Goal: Task Accomplishment & Management: Manage account settings

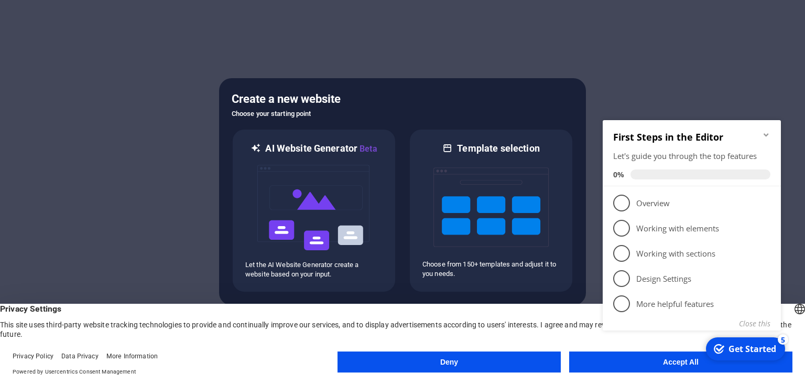
click at [636, 357] on div "checkmark Get Started 5 First Steps in the Editor Let's guide you through the t…" at bounding box center [694, 236] width 191 height 255
click at [654, 364] on appcues-checklist "Contextual help checklist present on screen" at bounding box center [694, 238] width 191 height 258
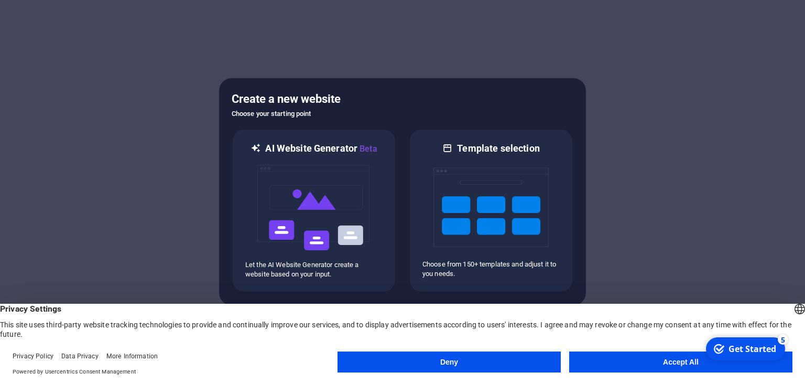
click at [654, 364] on button "Accept All" at bounding box center [680, 361] width 223 height 21
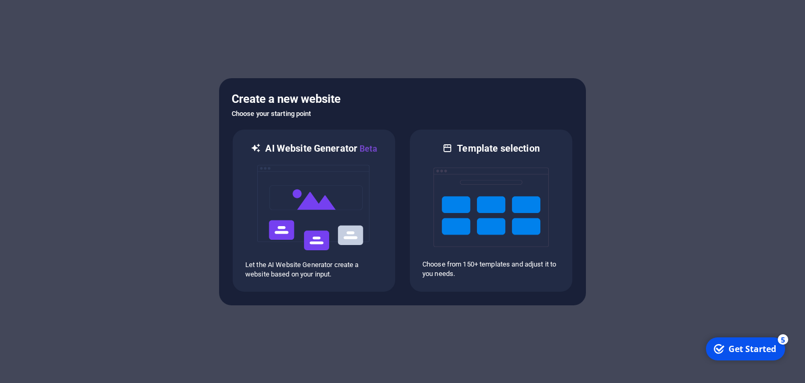
click at [748, 349] on div "Get Started" at bounding box center [753, 349] width 48 height 12
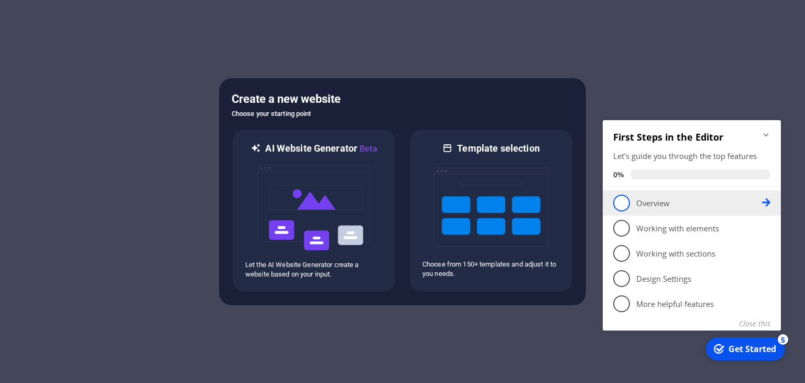
click at [623, 205] on span "1" at bounding box center [621, 202] width 17 height 17
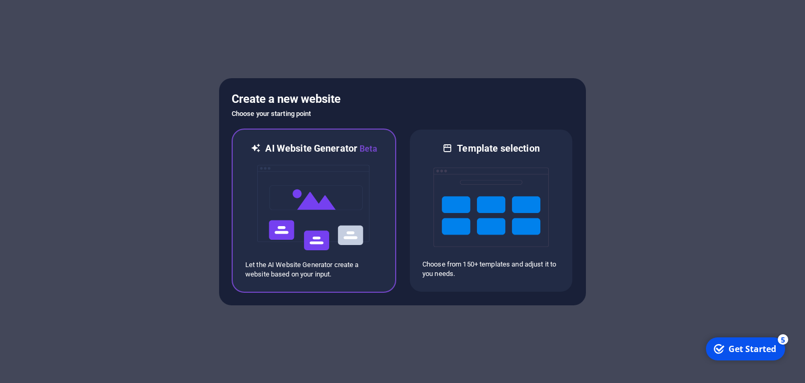
click at [316, 216] on img at bounding box center [313, 207] width 115 height 105
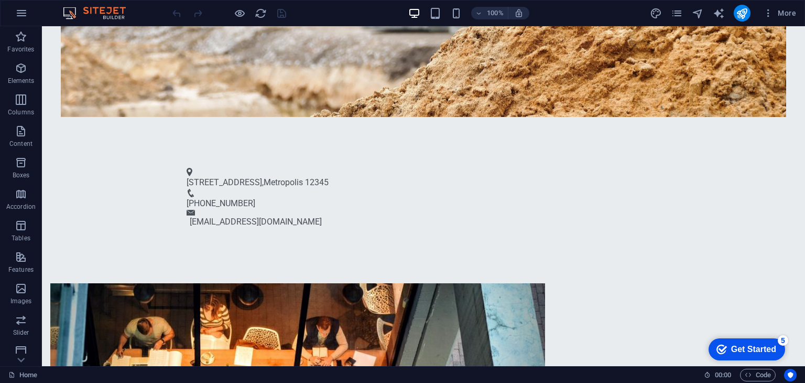
scroll to position [398, 0]
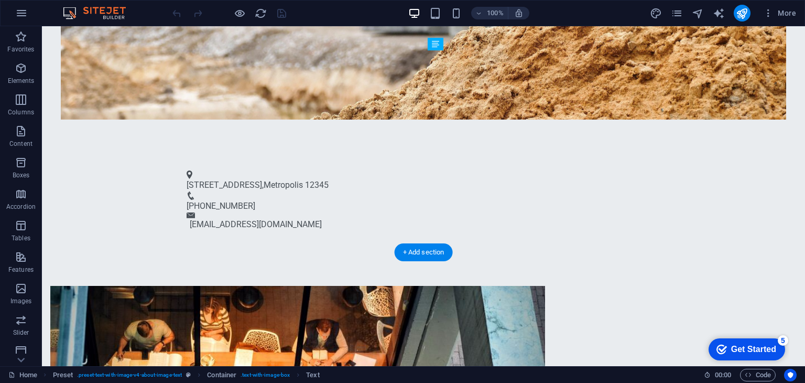
drag, startPoint x: 493, startPoint y: 123, endPoint x: 474, endPoint y: 140, distance: 25.6
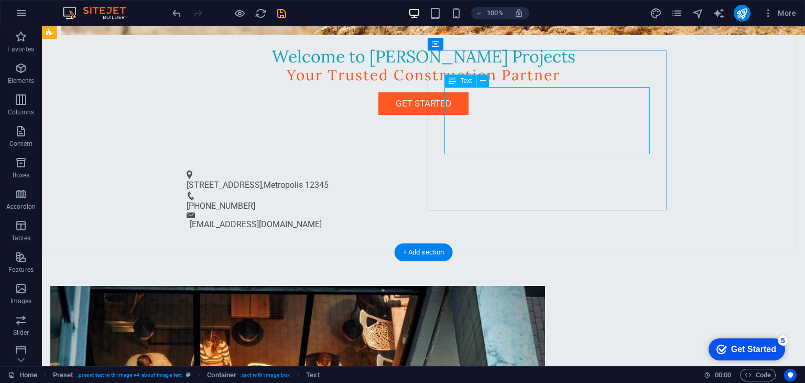
click at [484, 81] on icon at bounding box center [483, 80] width 6 height 11
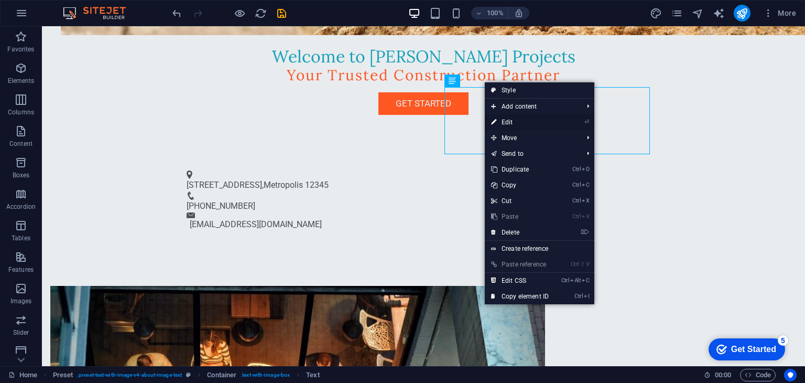
click at [505, 118] on link "⏎ Edit" at bounding box center [520, 122] width 70 height 16
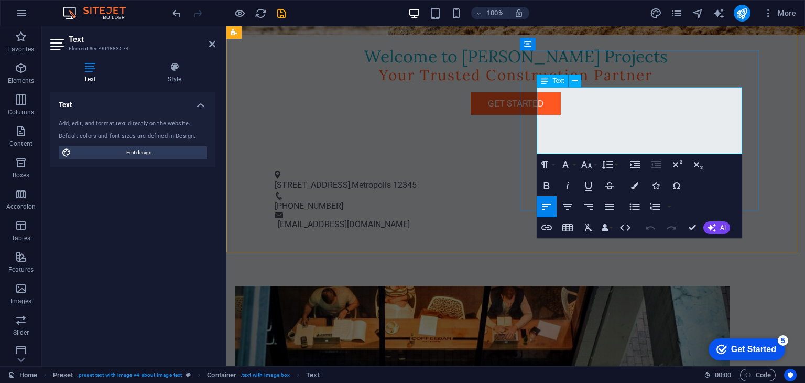
drag, startPoint x: 537, startPoint y: 96, endPoint x: 635, endPoint y: 149, distance: 111.4
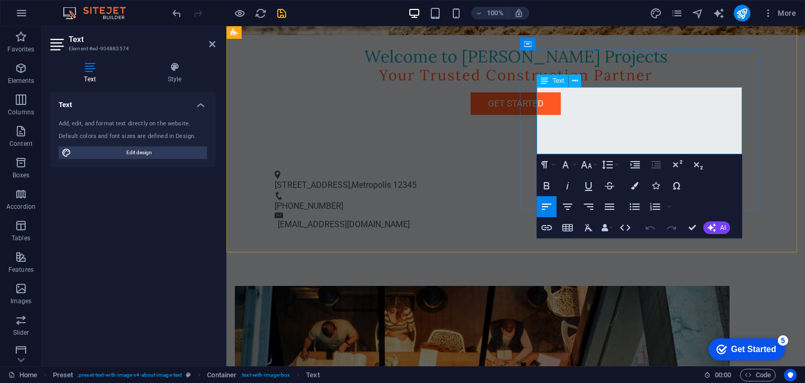
copy p "At Alex-Tuso Projects, we specialize in construction and property maintenance s…"
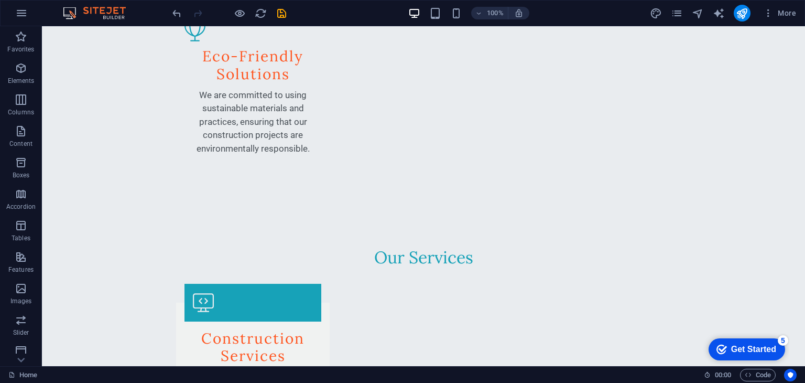
scroll to position [1526, 0]
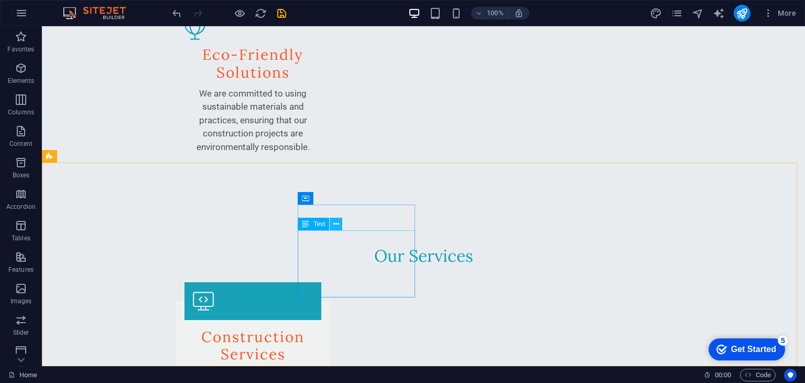
click at [338, 223] on icon at bounding box center [336, 224] width 6 height 11
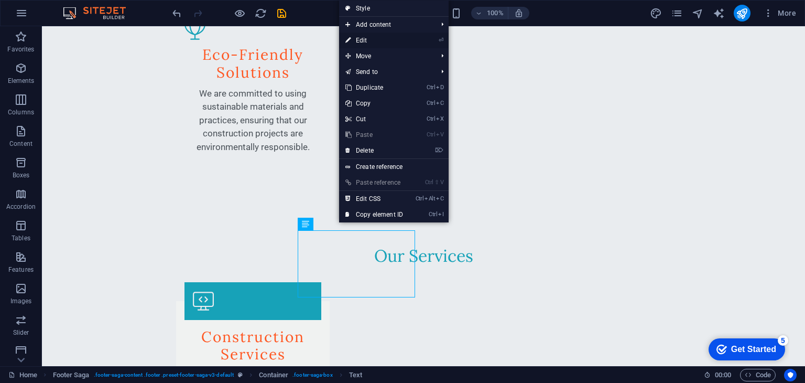
click at [372, 40] on link "⏎ Edit" at bounding box center [374, 40] width 70 height 16
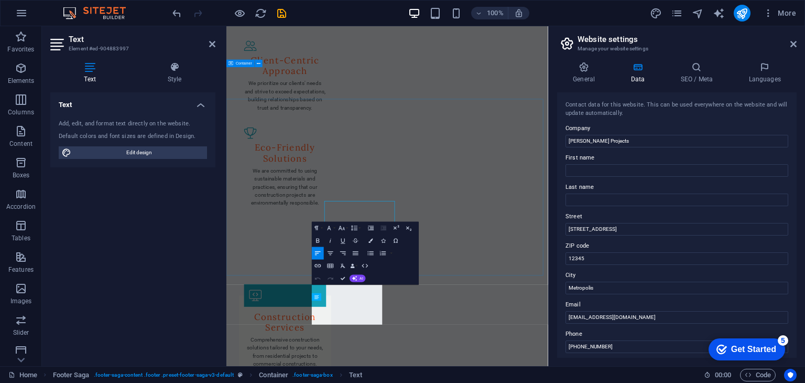
scroll to position [1492, 0]
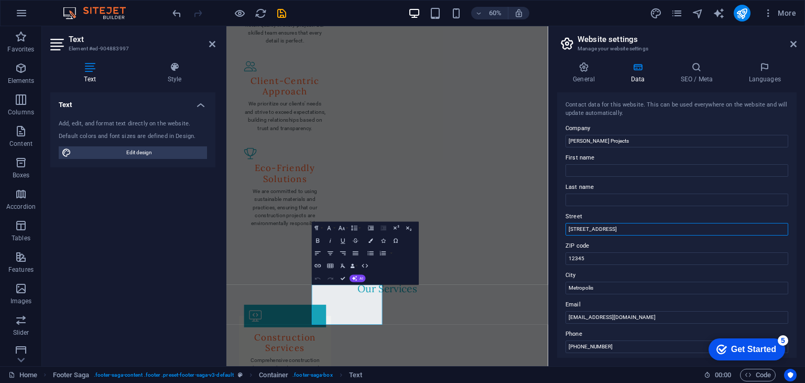
drag, startPoint x: 862, startPoint y: 257, endPoint x: 724, endPoint y: 376, distance: 181.4
drag, startPoint x: 617, startPoint y: 230, endPoint x: 559, endPoint y: 228, distance: 57.7
click at [559, 228] on div "Contact data for this website. This can be used everywhere on the website and w…" at bounding box center [677, 224] width 240 height 265
type input "Unit 3 Block 18"
type input "Shane Alan Tuso"
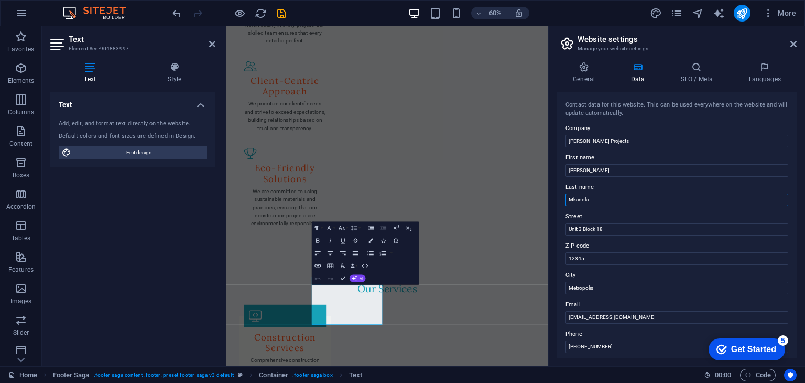
drag, startPoint x: 824, startPoint y: 225, endPoint x: 750, endPoint y: 323, distance: 123.1
type input "M"
click at [616, 171] on input "Shane Alan Tuso" at bounding box center [677, 170] width 223 height 13
type input "S"
click at [624, 230] on input "Unit 3 Block 18" at bounding box center [677, 229] width 223 height 13
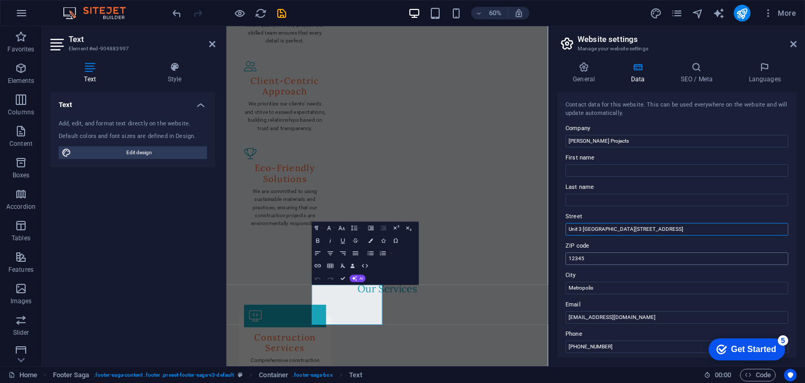
type input "Unit 3 Block 18 Fountain Ridge"
click at [600, 260] on input "12345" at bounding box center [677, 258] width 223 height 13
type input "1"
type input "1619"
click at [602, 289] on input "Metropolis" at bounding box center [677, 287] width 223 height 13
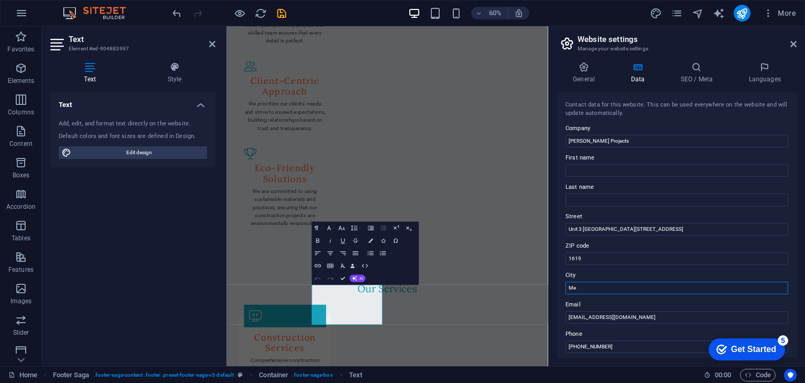
type input "M"
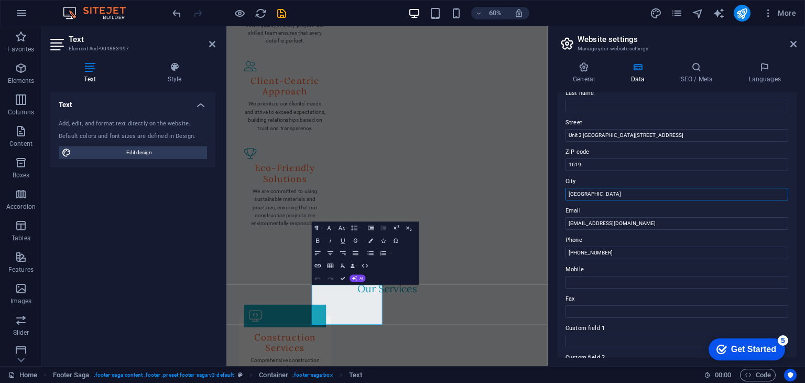
scroll to position [106, 0]
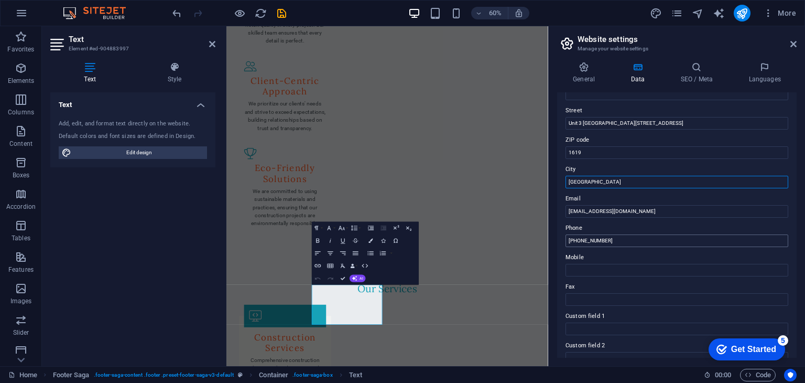
type input "Kempton Park"
drag, startPoint x: 618, startPoint y: 241, endPoint x: 559, endPoint y: 243, distance: 58.7
click at [559, 243] on div "Contact data for this website. This can be used everywhere on the website and w…" at bounding box center [677, 224] width 240 height 265
type input "+27 61 404 0687"
drag, startPoint x: 612, startPoint y: 241, endPoint x: 559, endPoint y: 242, distance: 52.4
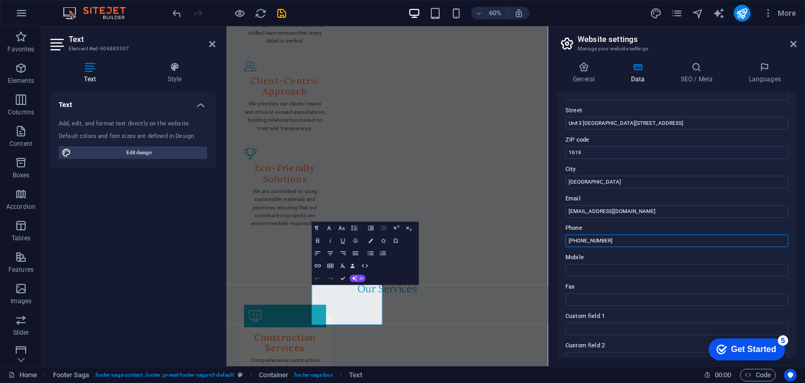
click at [559, 242] on div "Contact data for this website. This can be used everywhere on the website and w…" at bounding box center [677, 224] width 240 height 265
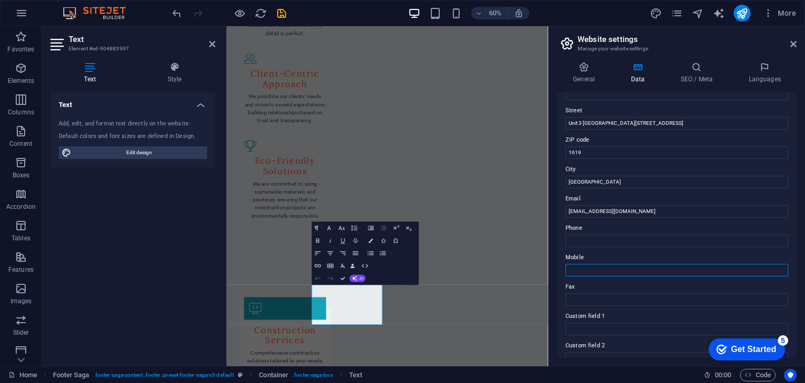
click at [585, 271] on input "Mobile" at bounding box center [677, 270] width 223 height 13
paste input "+27 61 404 0687"
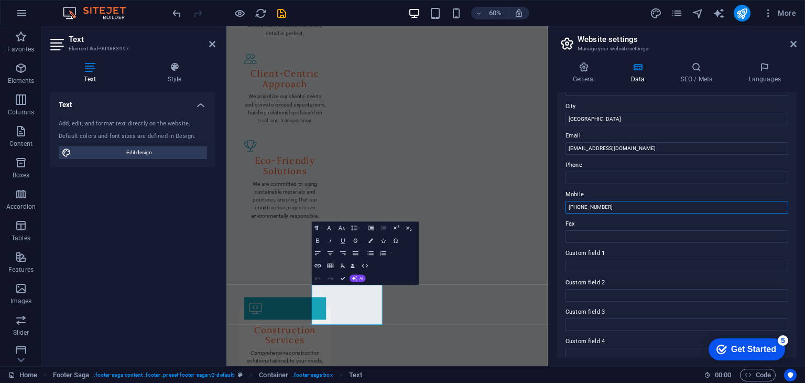
scroll to position [238, 0]
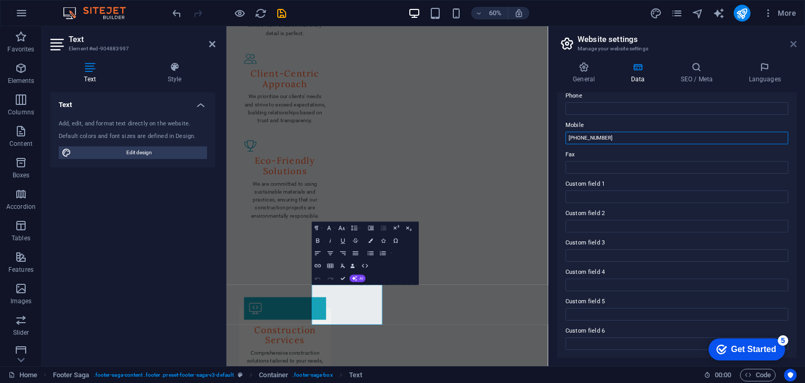
type input "+27 61 404 0687"
click at [790, 46] on icon at bounding box center [793, 44] width 6 height 8
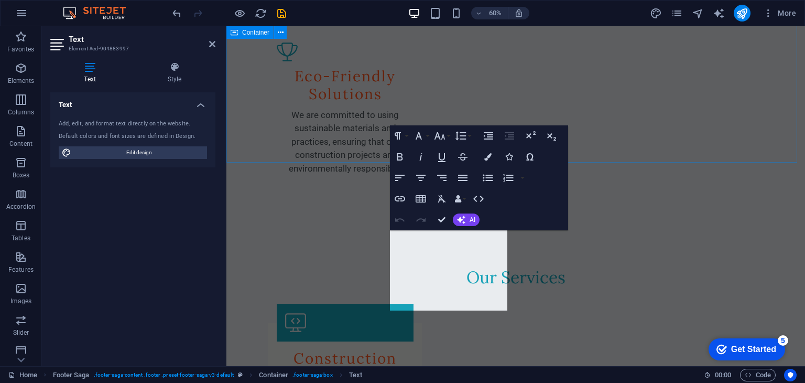
scroll to position [1526, 0]
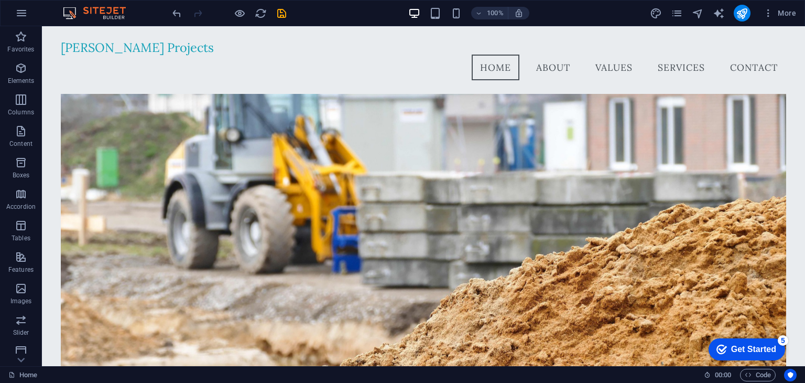
scroll to position [0, 0]
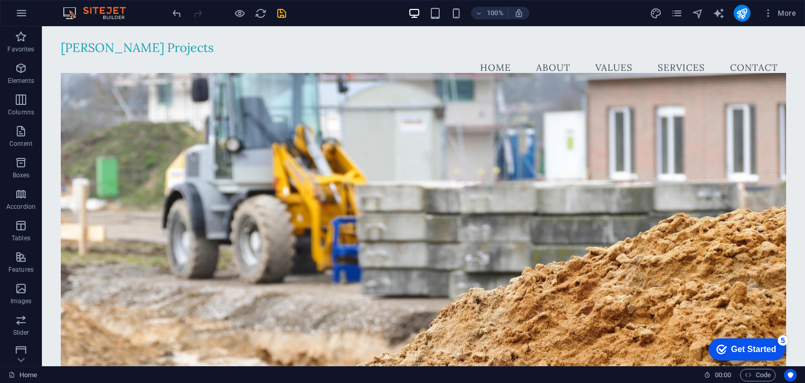
drag, startPoint x: 801, startPoint y: 319, endPoint x: 846, endPoint y: 34, distance: 288.8
click at [0, 0] on icon "save" at bounding box center [0, 0] width 0 height 0
click at [738, 346] on div "Get Started" at bounding box center [753, 348] width 45 height 9
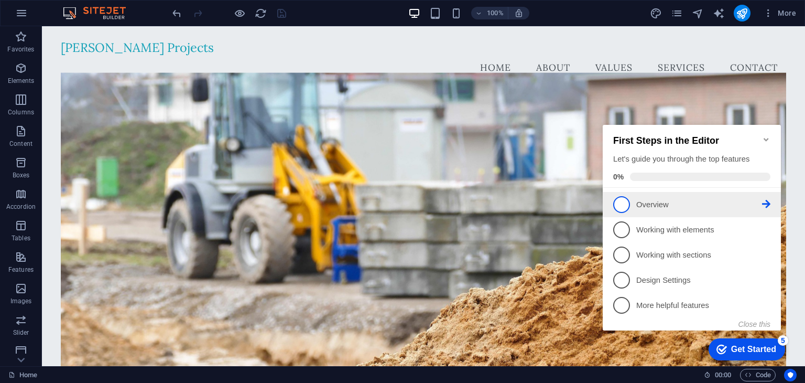
click at [619, 205] on span "1" at bounding box center [621, 204] width 17 height 17
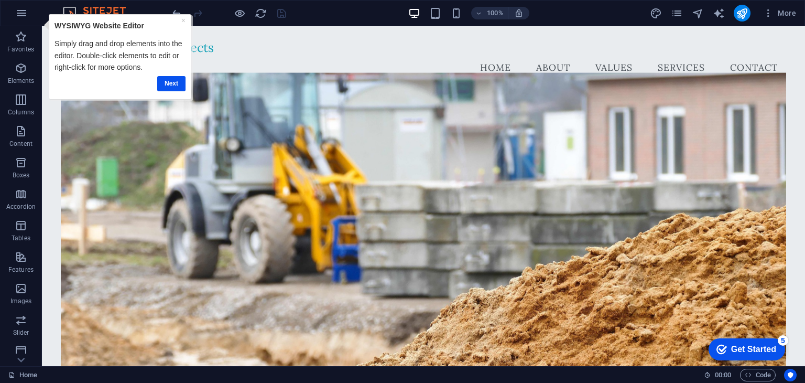
click at [173, 95] on div "× WYSIWYG Website Editor Simply drag and drop elements into the editor. Double-…" at bounding box center [120, 56] width 136 height 79
click at [174, 80] on link "Next" at bounding box center [171, 82] width 28 height 15
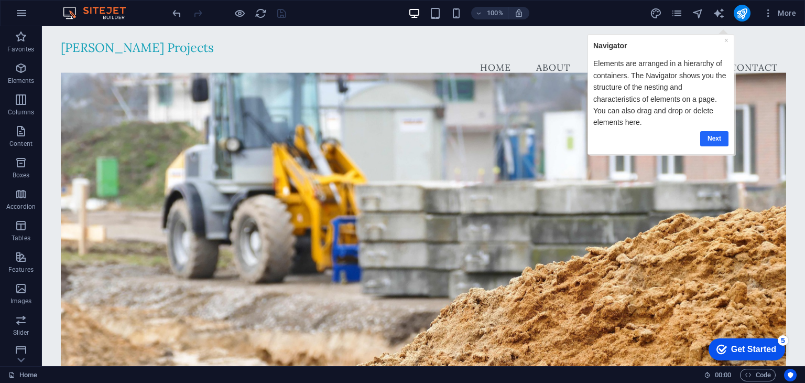
click at [714, 135] on link "Next" at bounding box center [714, 138] width 28 height 15
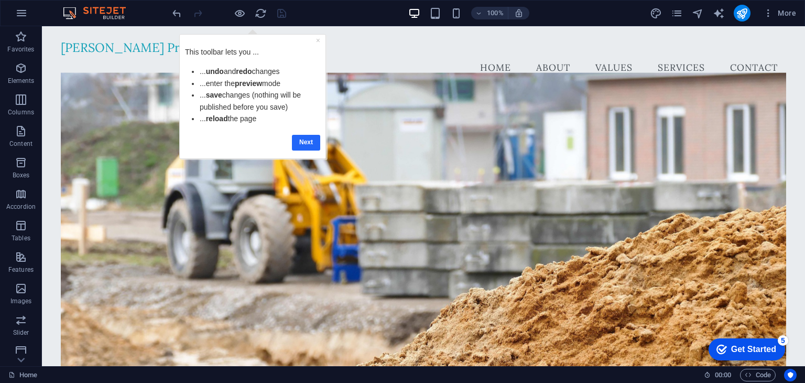
click at [311, 141] on link "Next" at bounding box center [306, 141] width 28 height 15
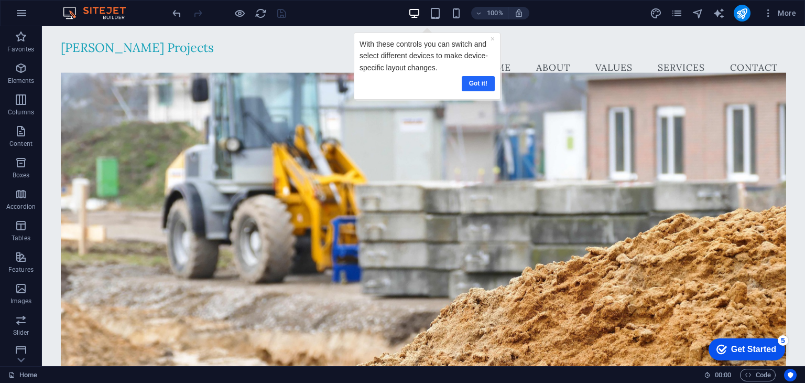
click at [471, 80] on link "Got it!" at bounding box center [477, 82] width 33 height 15
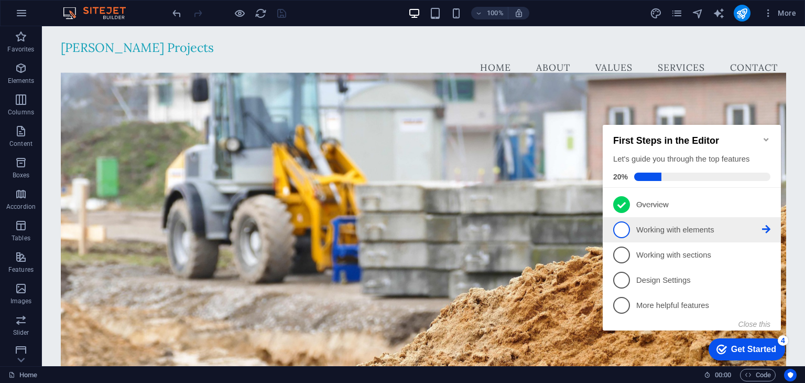
click at [623, 230] on span "2" at bounding box center [621, 229] width 17 height 17
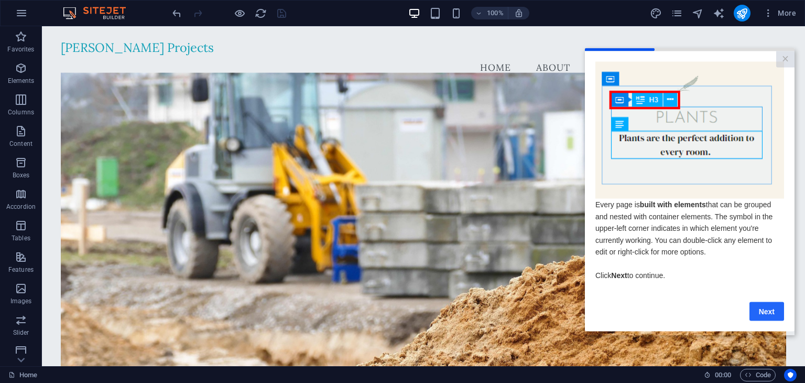
click at [762, 317] on link "Next" at bounding box center [767, 310] width 35 height 19
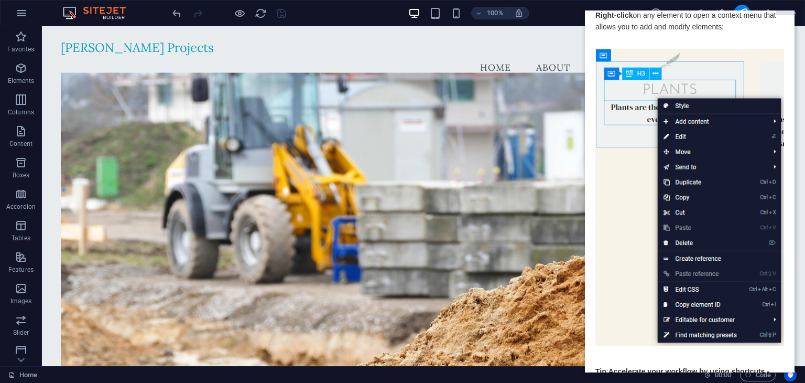
scroll to position [93, 0]
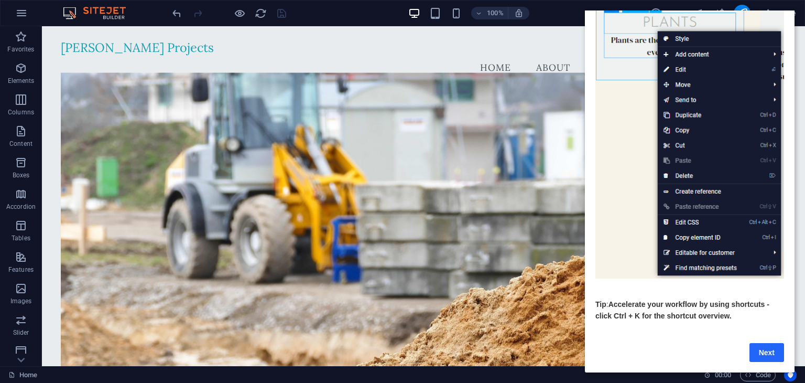
click at [760, 346] on link "Next" at bounding box center [767, 352] width 35 height 19
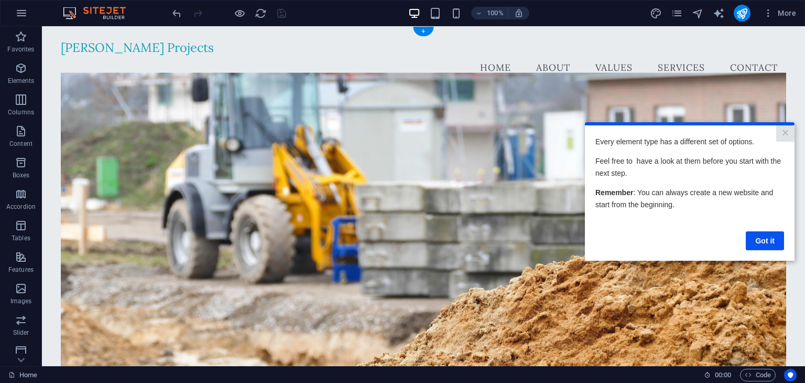
scroll to position [0, 0]
click at [762, 240] on link "Got it" at bounding box center [765, 240] width 38 height 19
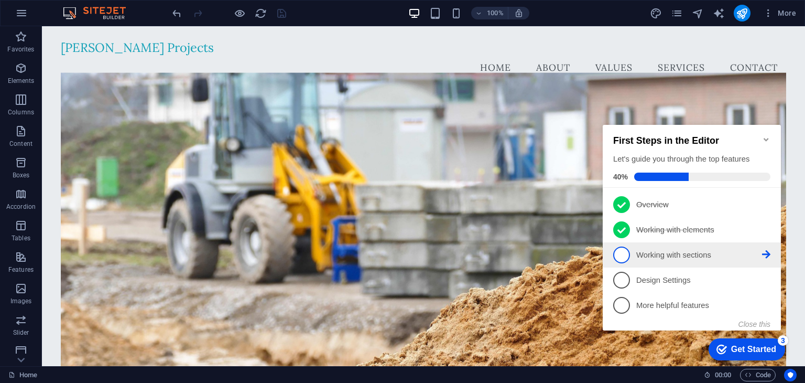
click at [621, 252] on span "3" at bounding box center [621, 254] width 17 height 17
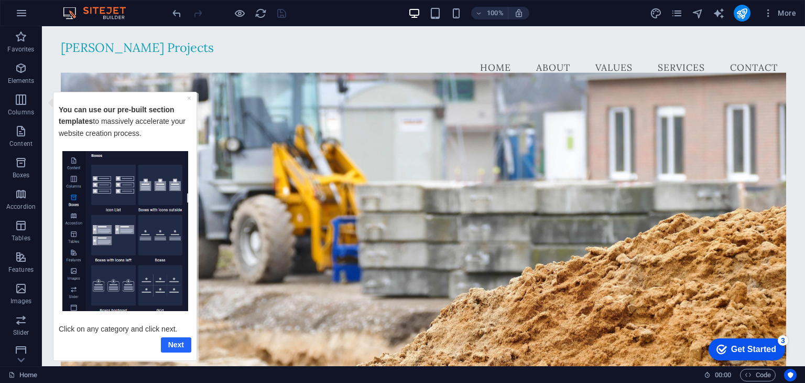
click at [171, 342] on link "Next" at bounding box center [176, 343] width 30 height 15
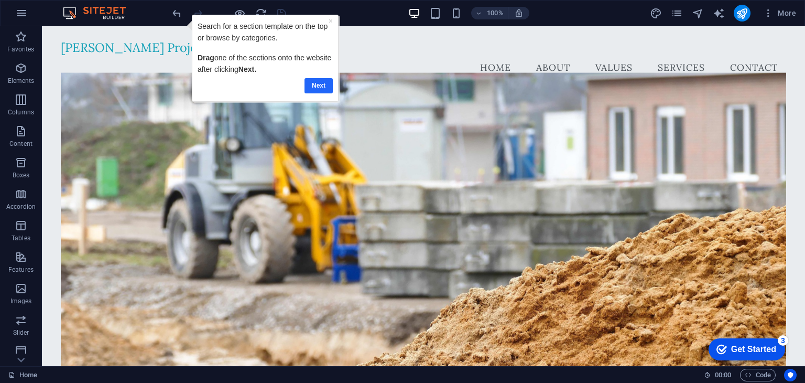
click at [312, 81] on link "Next" at bounding box center [319, 85] width 28 height 15
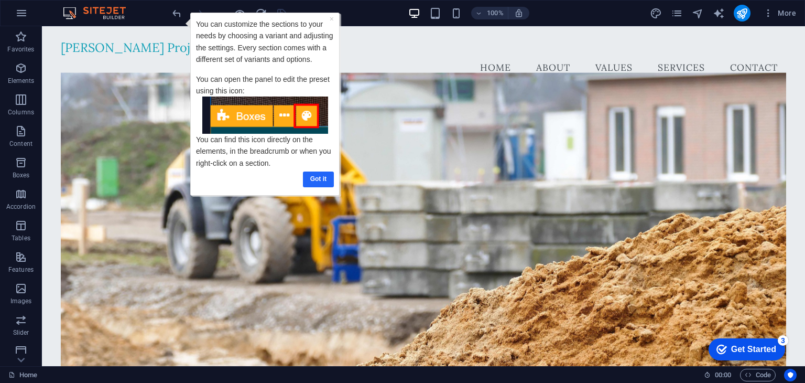
click at [319, 176] on link "Got it" at bounding box center [318, 178] width 31 height 15
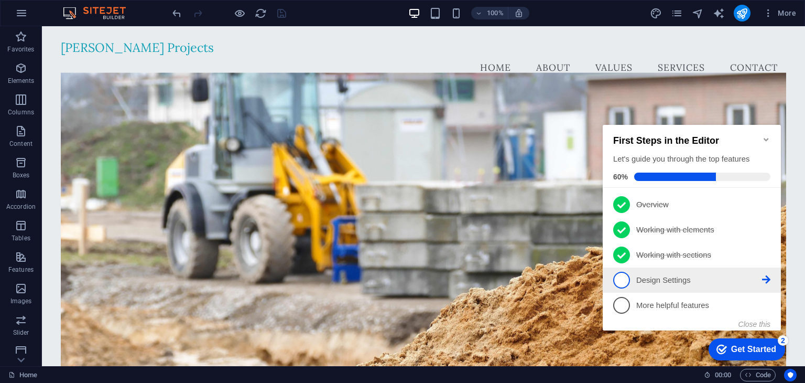
click at [625, 281] on span "4" at bounding box center [621, 280] width 17 height 17
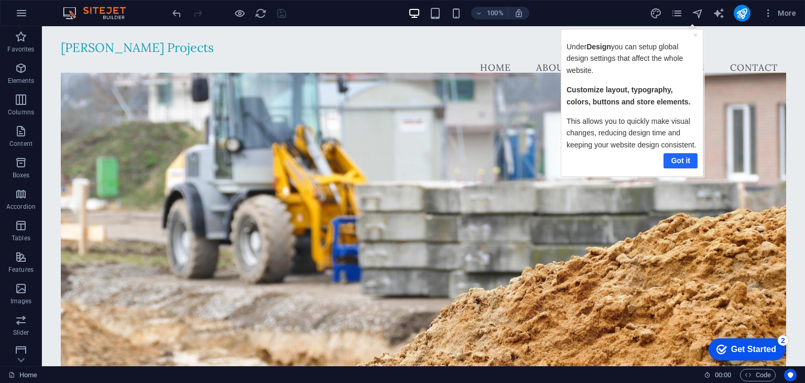
click at [686, 162] on link "Got it" at bounding box center [680, 160] width 34 height 15
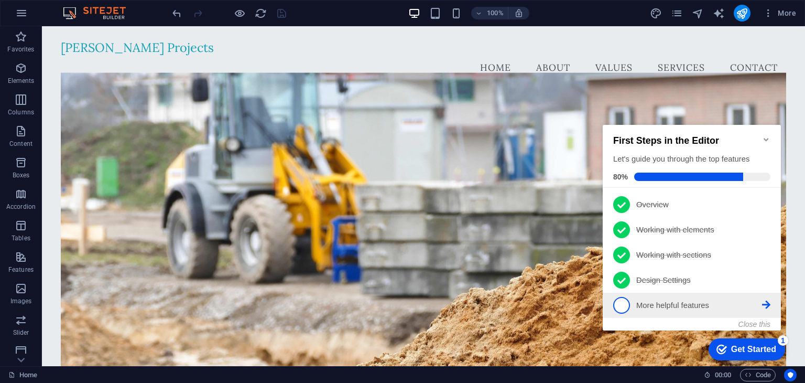
click at [667, 306] on p "More helpful features - incomplete" at bounding box center [699, 305] width 126 height 11
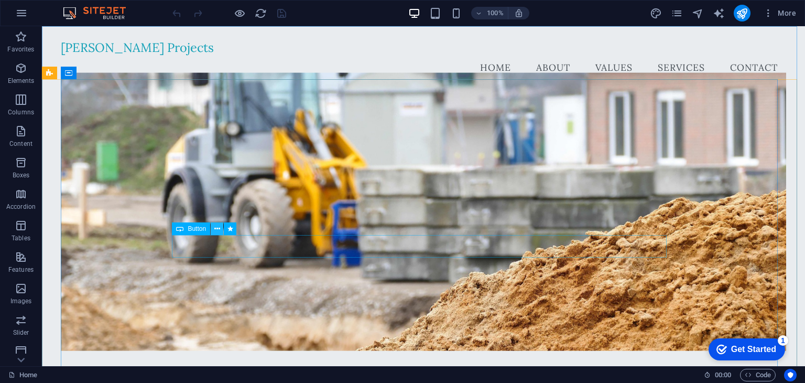
click at [219, 230] on icon at bounding box center [217, 228] width 6 height 11
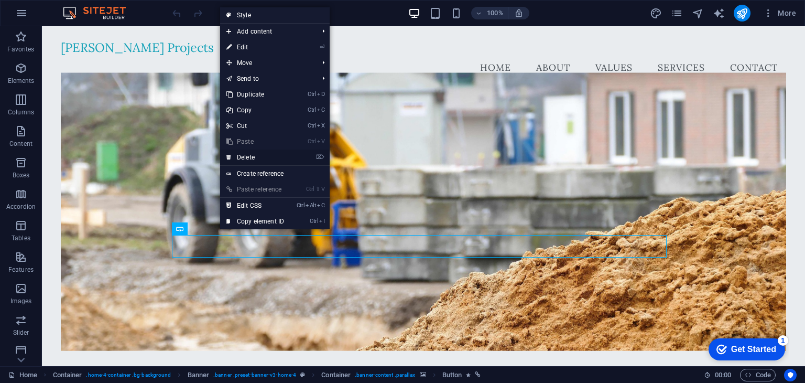
click at [251, 154] on link "⌦ Delete" at bounding box center [255, 157] width 70 height 16
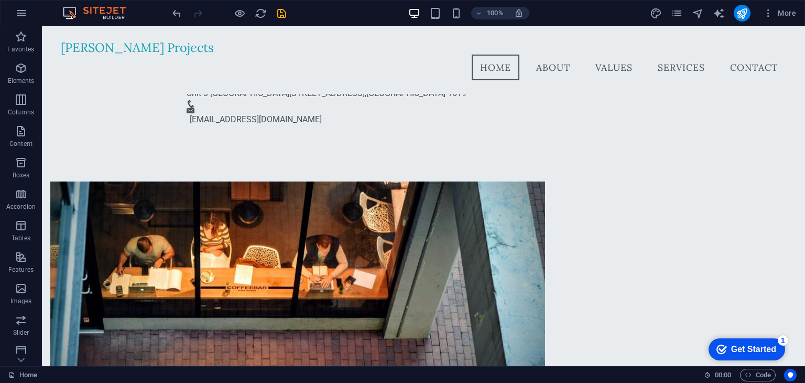
scroll to position [171, 0]
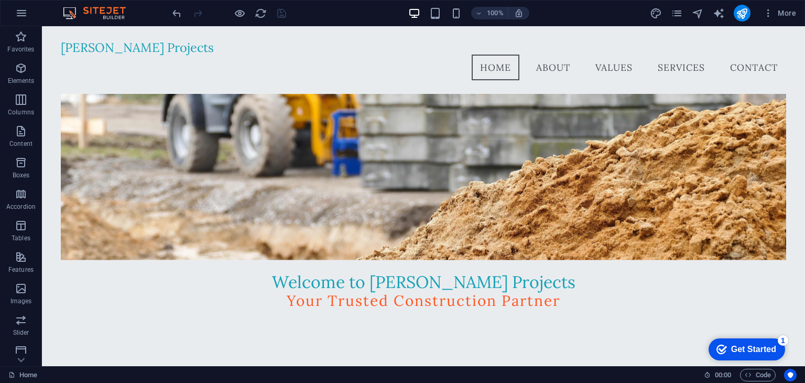
scroll to position [0, 0]
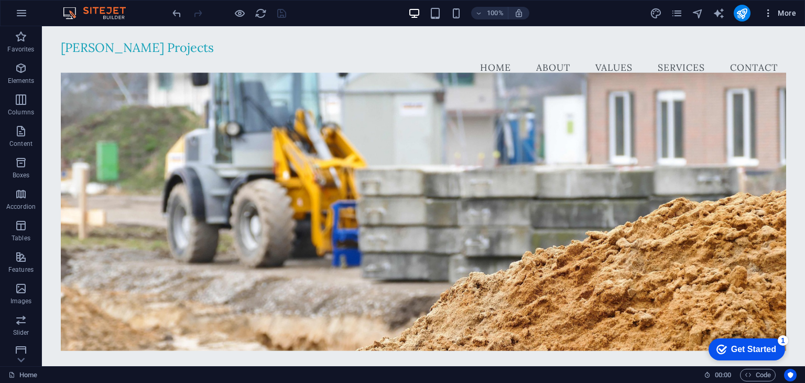
click at [766, 11] on icon "button" at bounding box center [768, 13] width 10 height 10
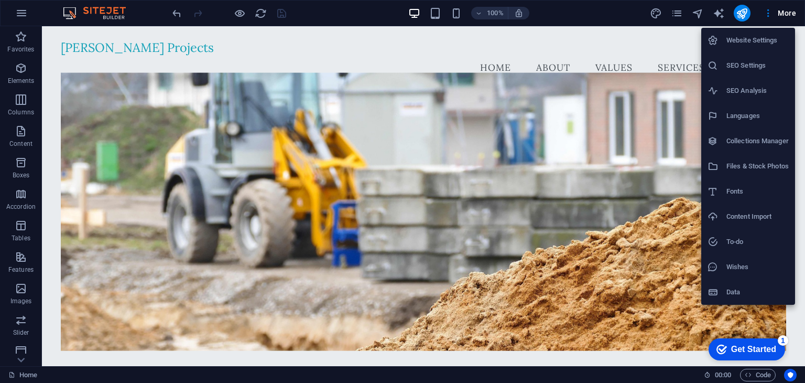
click at [23, 15] on div at bounding box center [402, 191] width 805 height 383
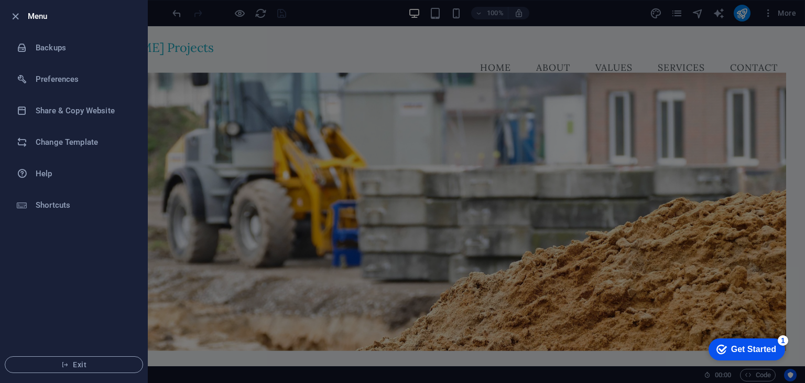
click at [616, 24] on div at bounding box center [402, 191] width 805 height 383
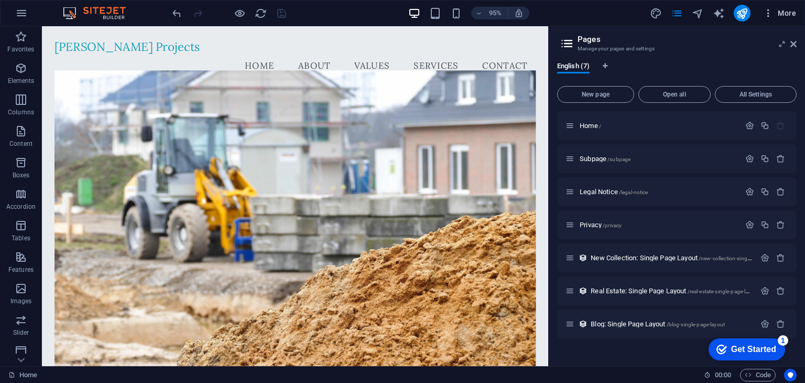
click at [772, 16] on icon "button" at bounding box center [768, 13] width 10 height 10
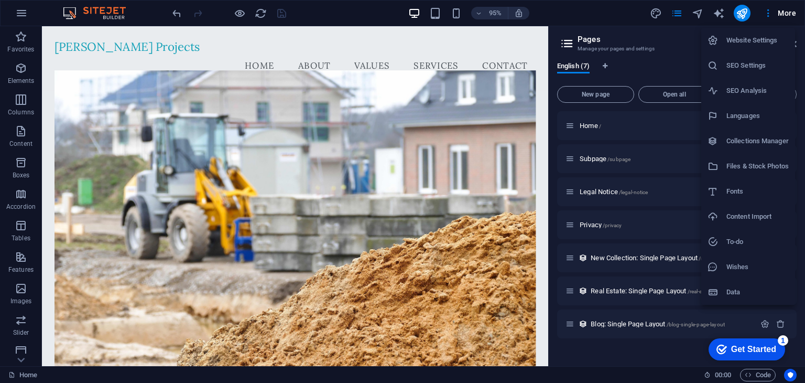
drag, startPoint x: 544, startPoint y: 65, endPoint x: 543, endPoint y: 181, distance: 116.4
click at [543, 181] on div at bounding box center [402, 191] width 805 height 383
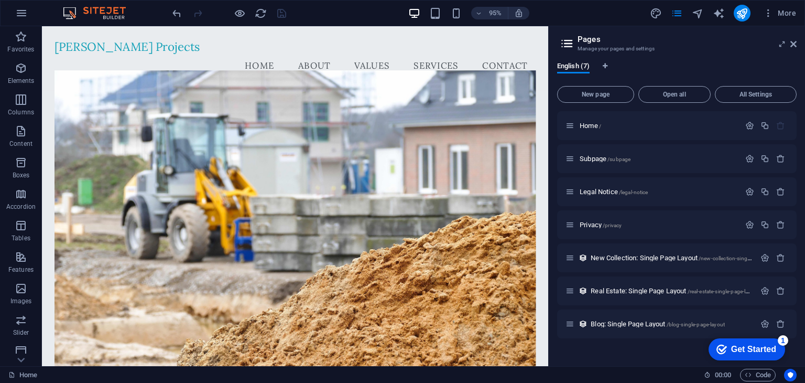
click at [793, 38] on h2 "Pages" at bounding box center [687, 39] width 219 height 9
click at [792, 42] on icon at bounding box center [793, 44] width 6 height 8
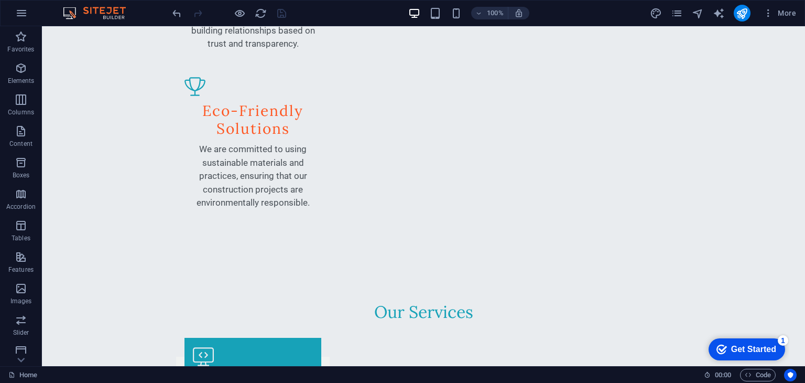
scroll to position [1526, 0]
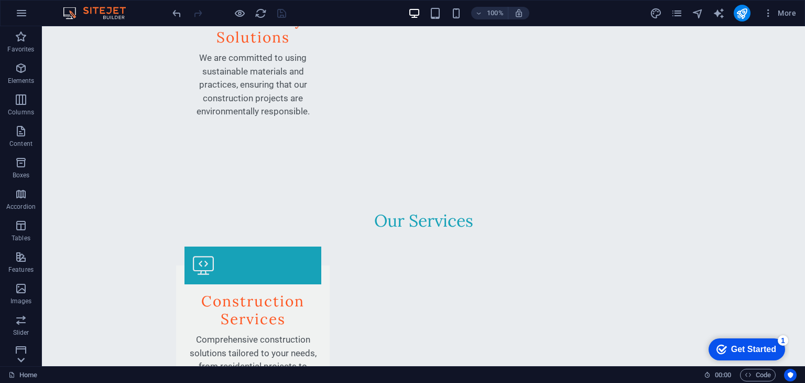
click at [21, 363] on icon at bounding box center [21, 359] width 15 height 15
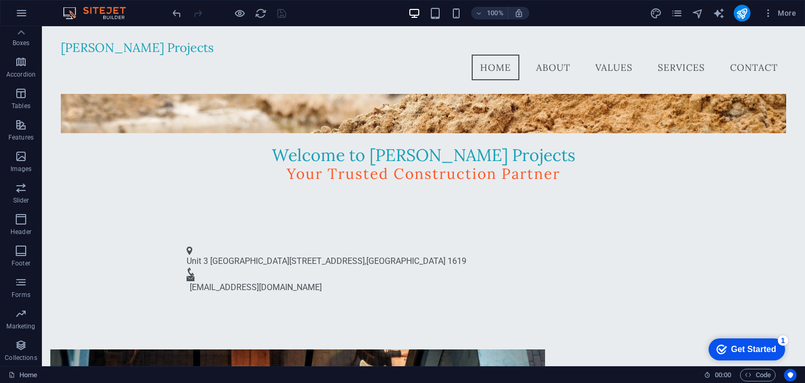
scroll to position [0, 0]
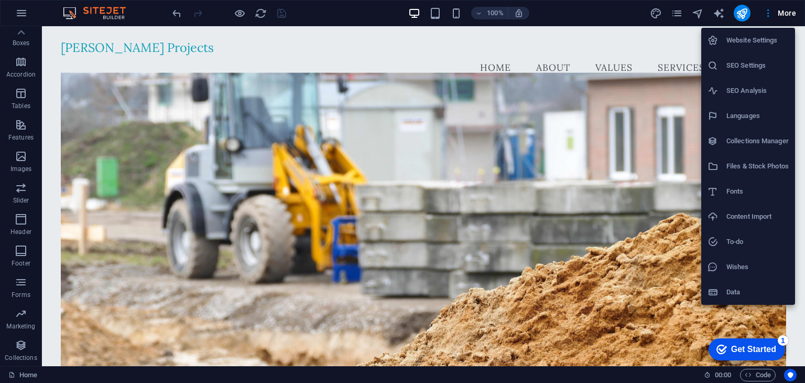
click at [760, 41] on h6 "Website Settings" at bounding box center [757, 40] width 62 height 13
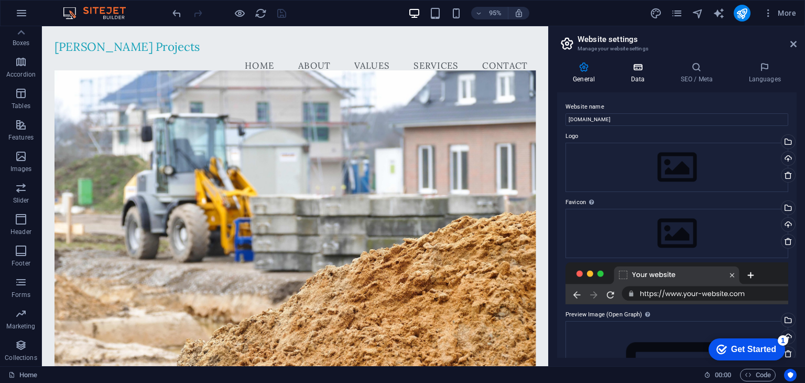
click at [639, 70] on icon at bounding box center [638, 67] width 46 height 10
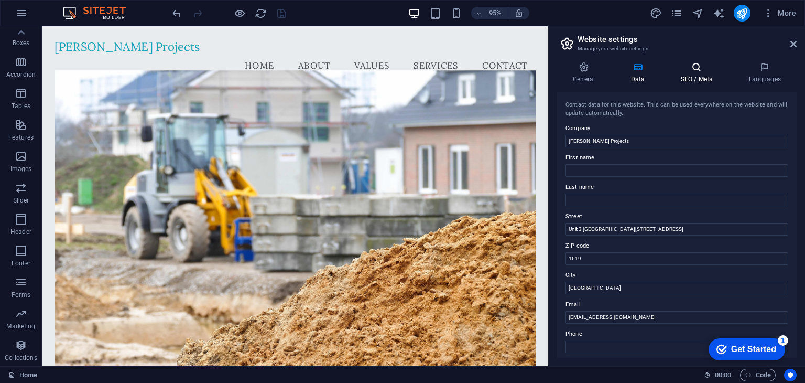
click at [691, 71] on icon at bounding box center [697, 67] width 64 height 10
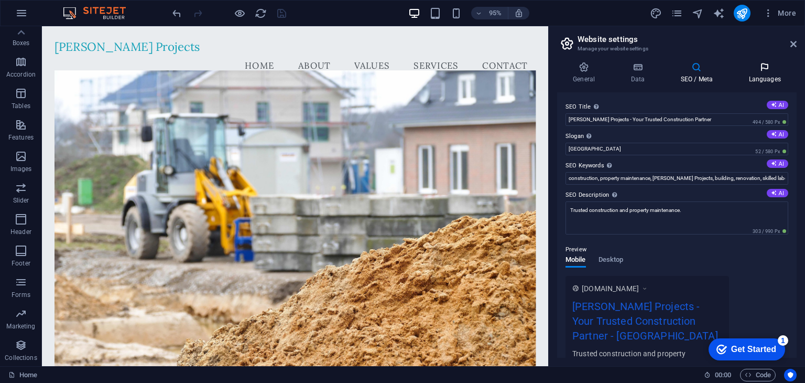
click at [765, 73] on h4 "Languages" at bounding box center [765, 73] width 64 height 22
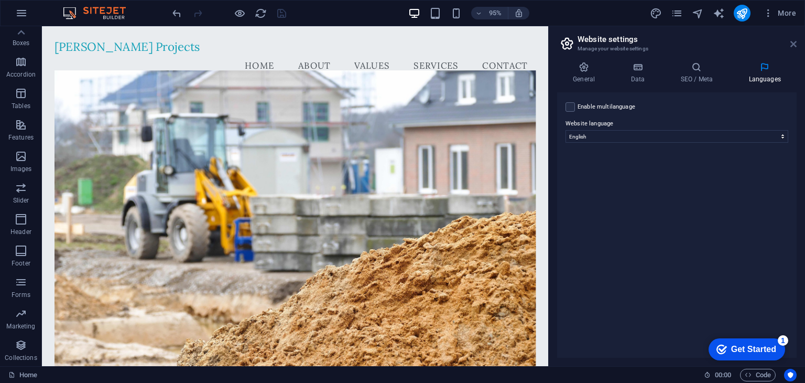
click at [795, 42] on icon at bounding box center [793, 44] width 6 height 8
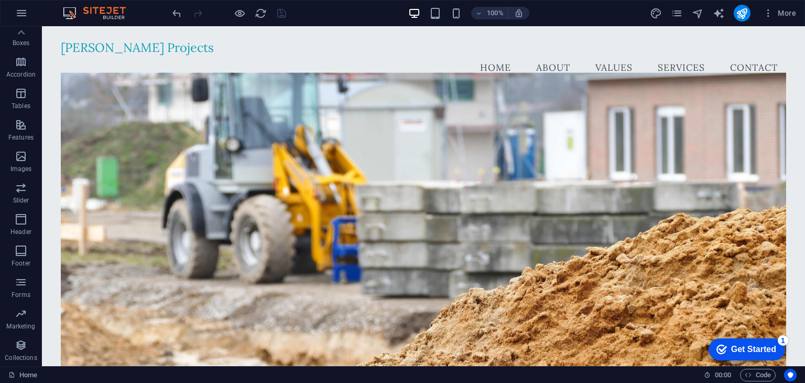
drag, startPoint x: 801, startPoint y: 50, endPoint x: 846, endPoint y: 48, distance: 45.7
